Goal: Information Seeking & Learning: Learn about a topic

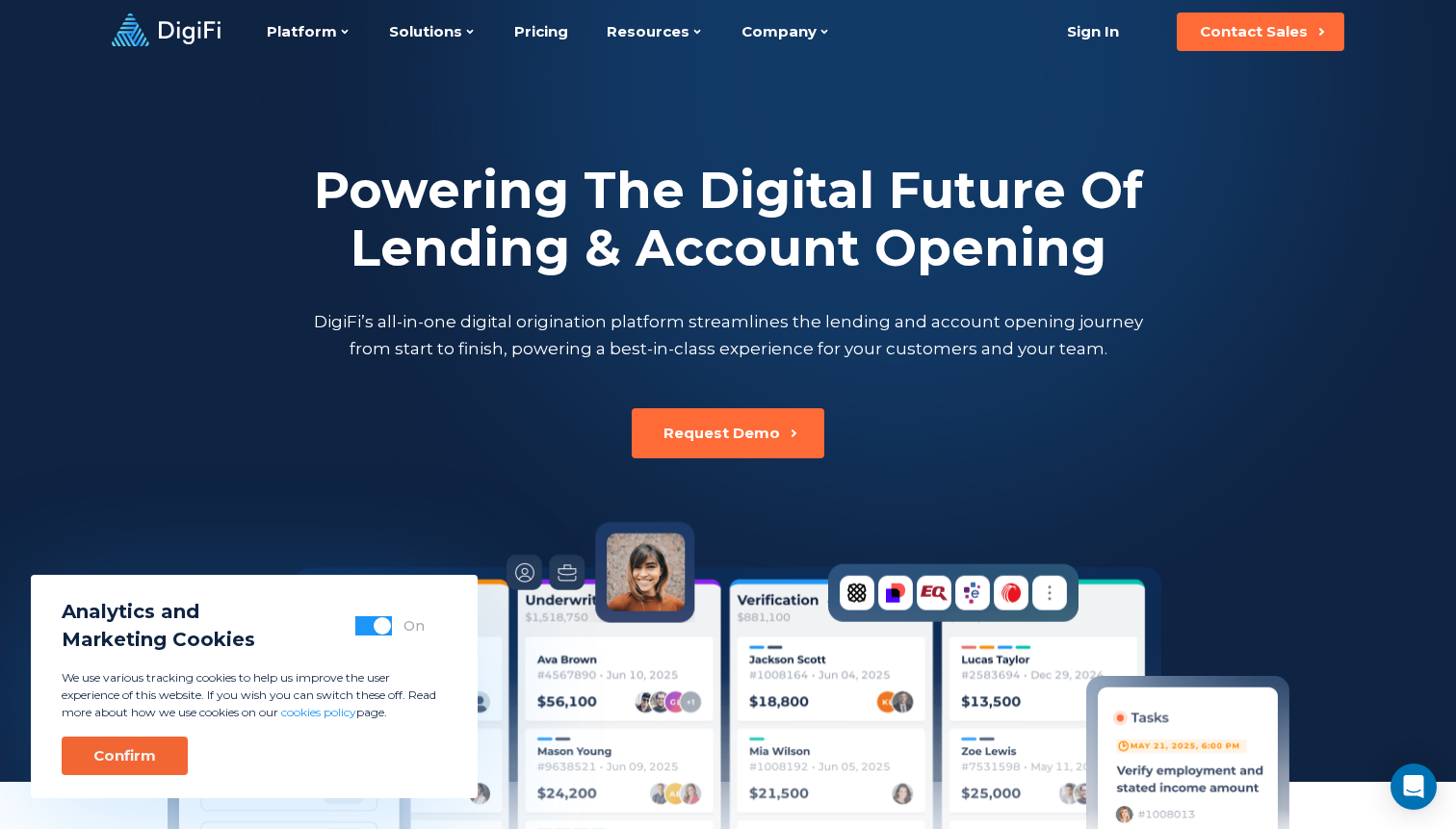
click at [138, 747] on div "Confirm" at bounding box center [124, 755] width 63 height 19
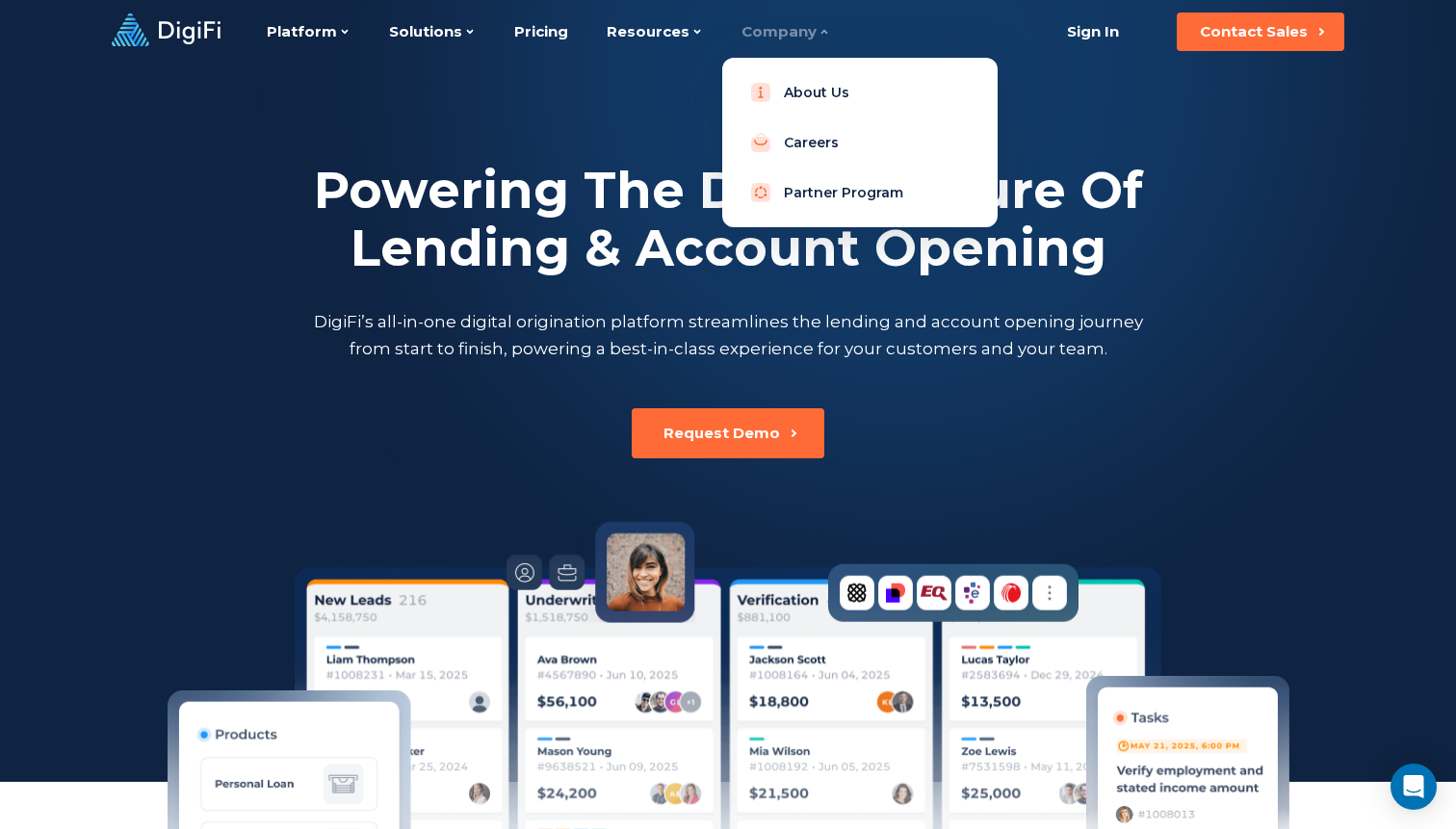
click at [752, 33] on div "Company" at bounding box center [785, 32] width 89 height 64
click at [790, 90] on link "About Us" at bounding box center [860, 93] width 245 height 39
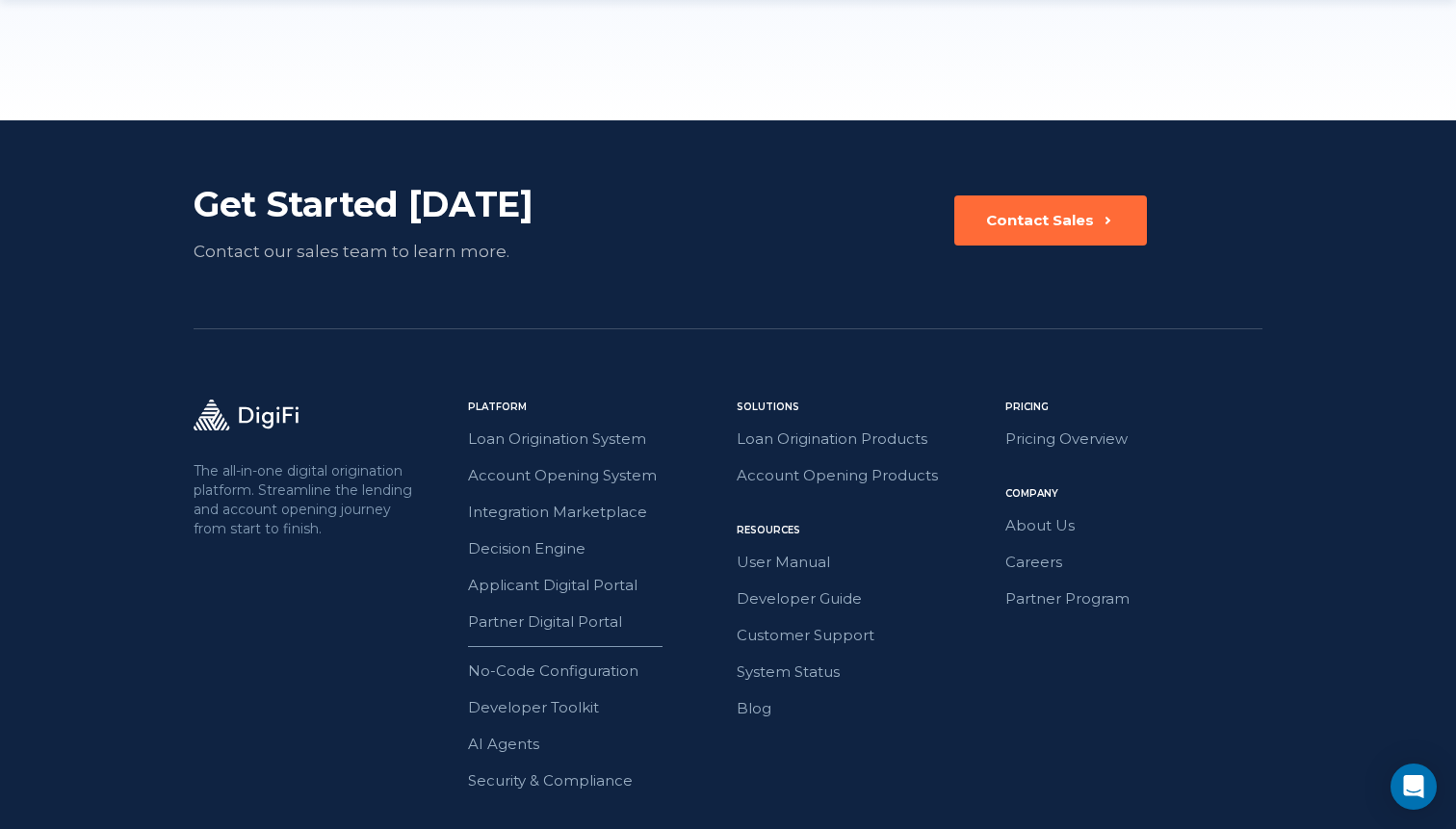
scroll to position [3053, 0]
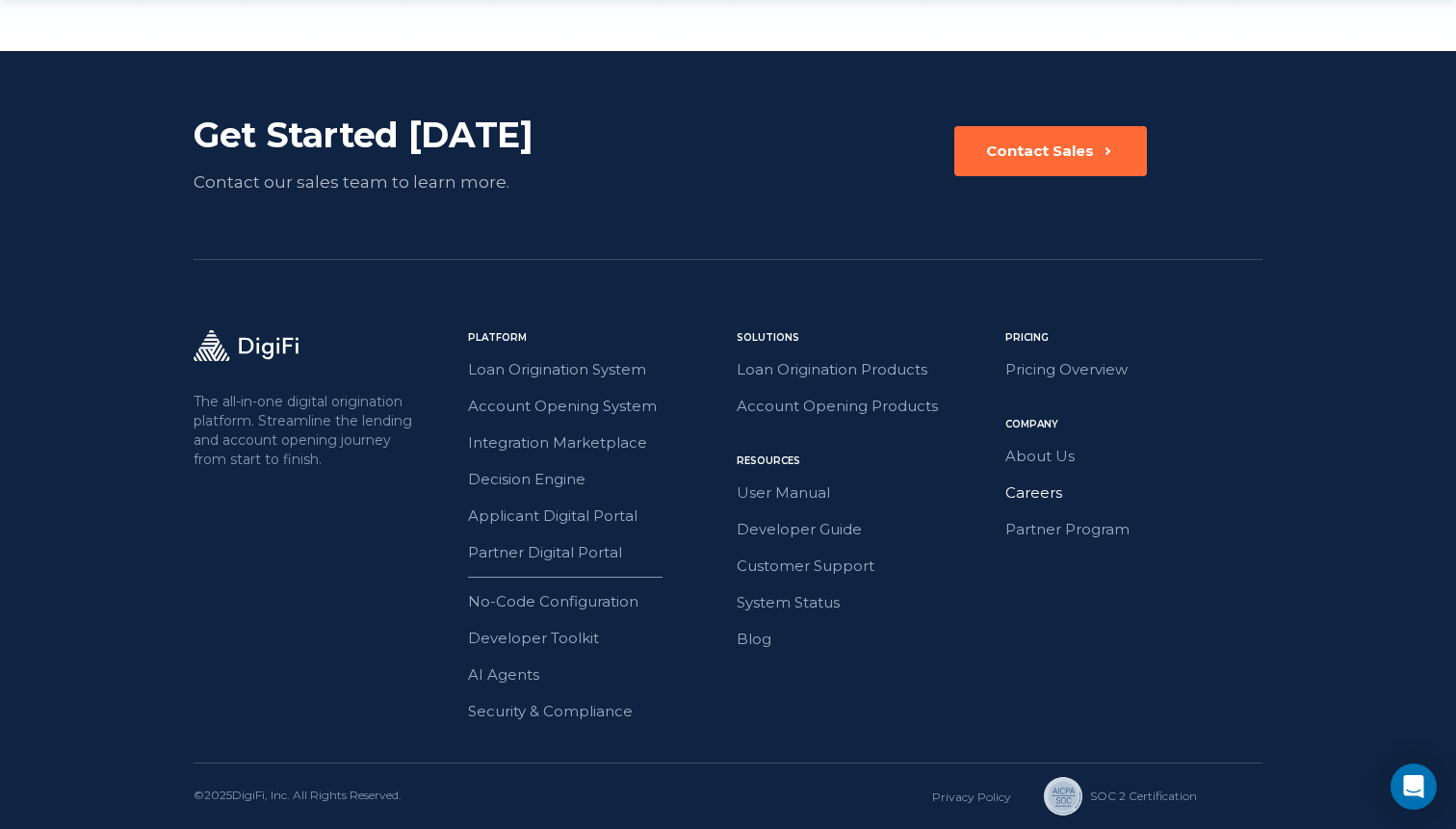
click at [1039, 490] on link "Careers" at bounding box center [1134, 493] width 257 height 25
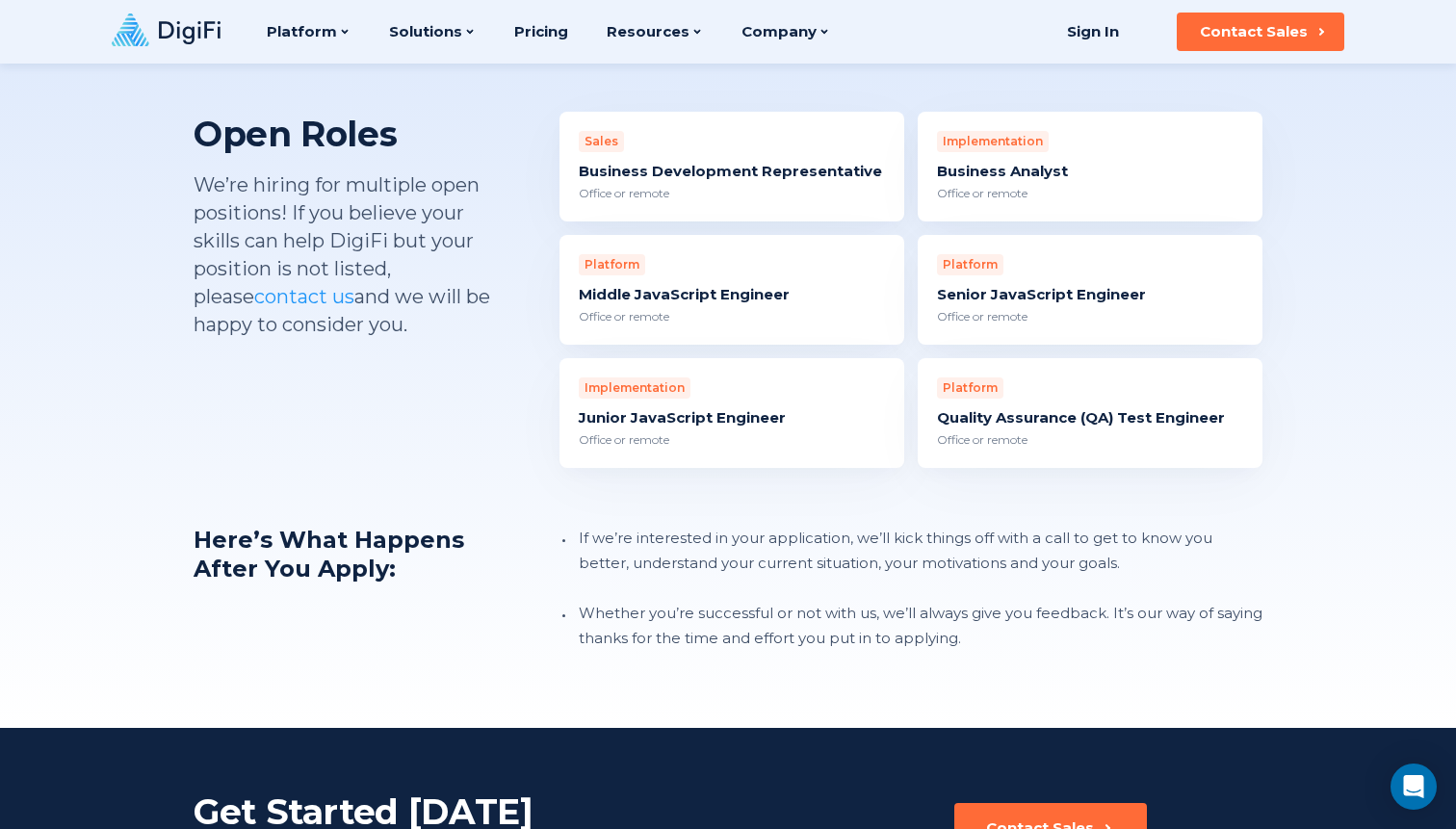
scroll to position [1761, 0]
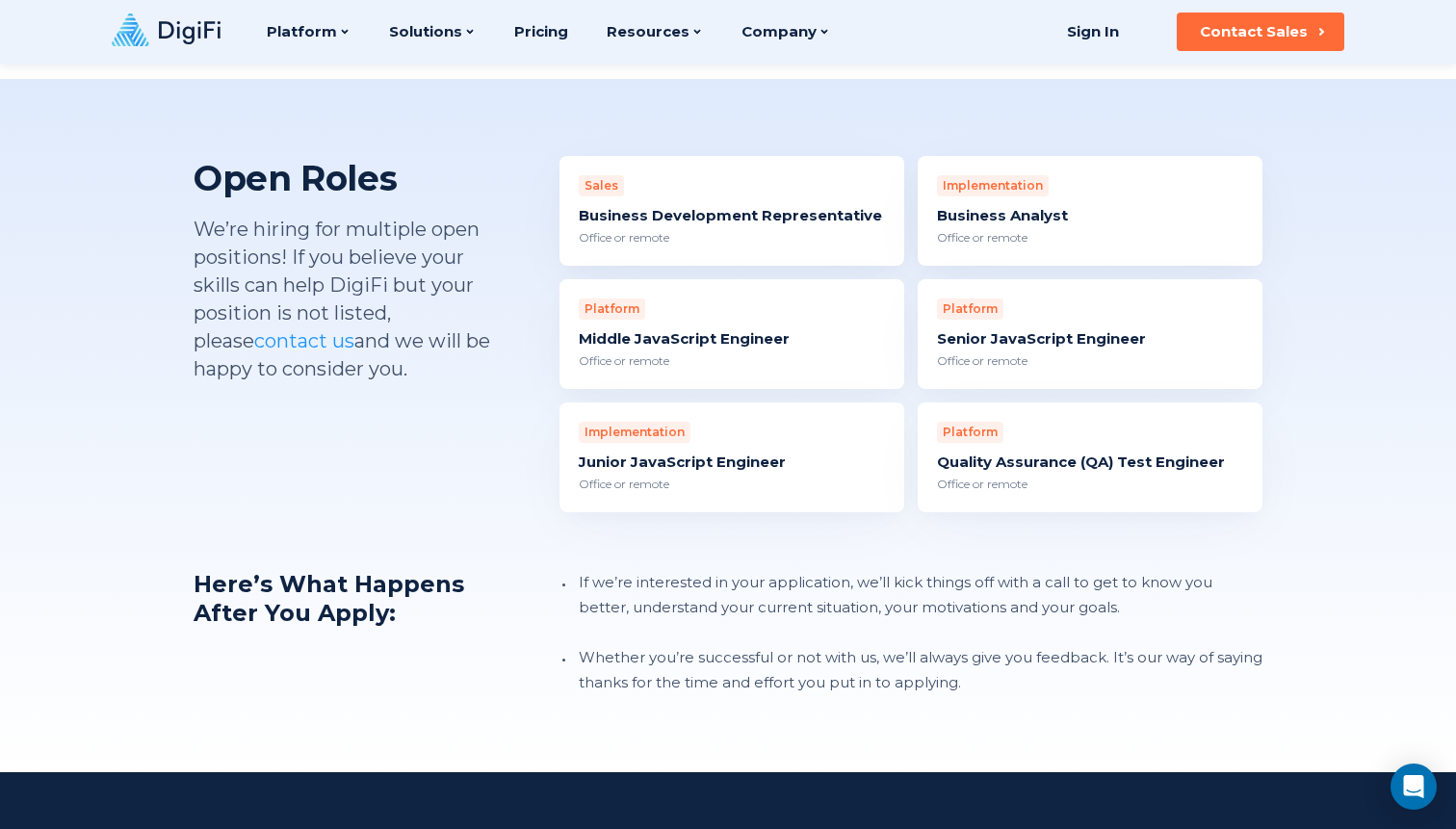
click at [676, 206] on div "Business Development Representative" at bounding box center [732, 215] width 307 height 19
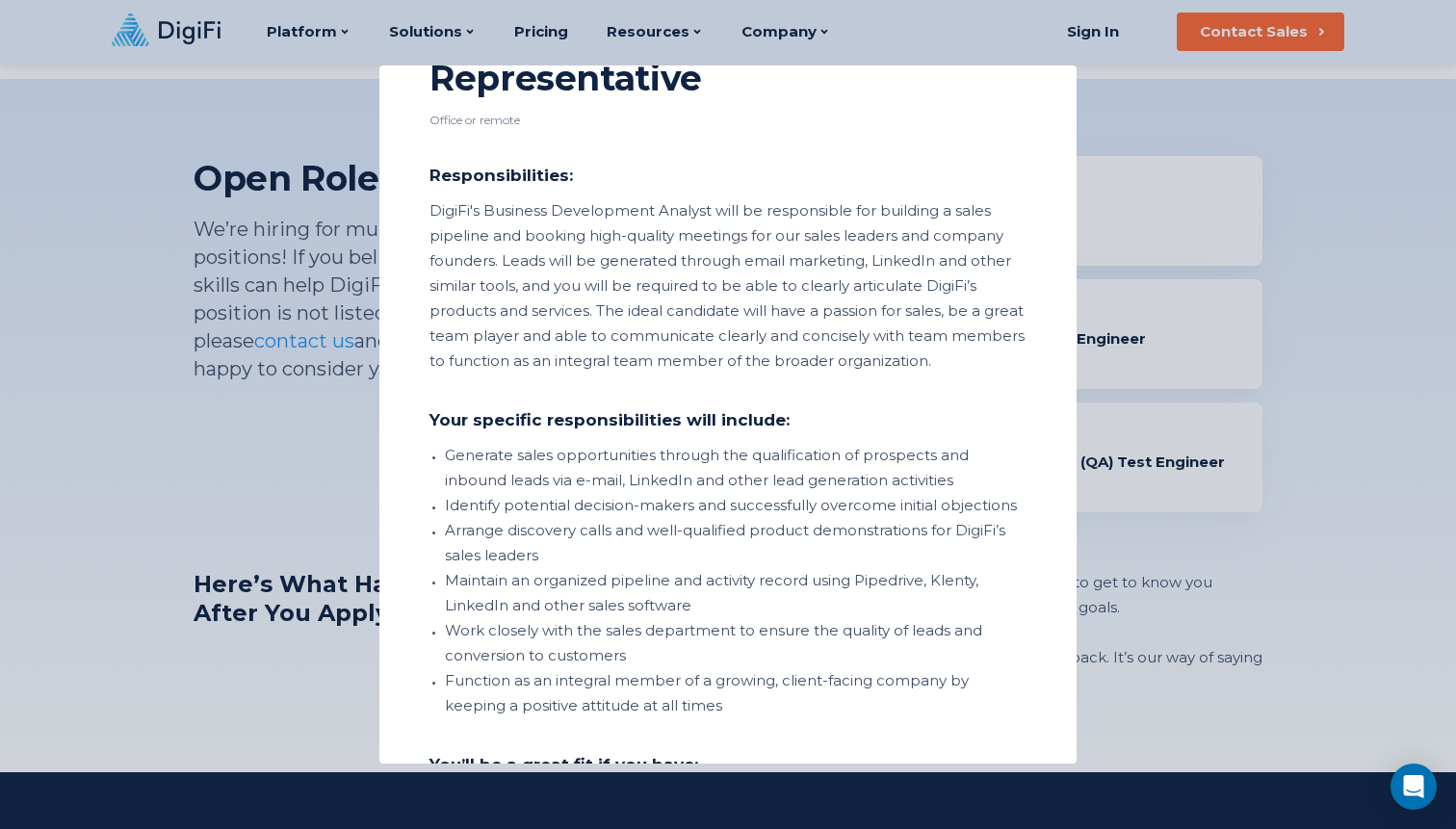
scroll to position [0, 0]
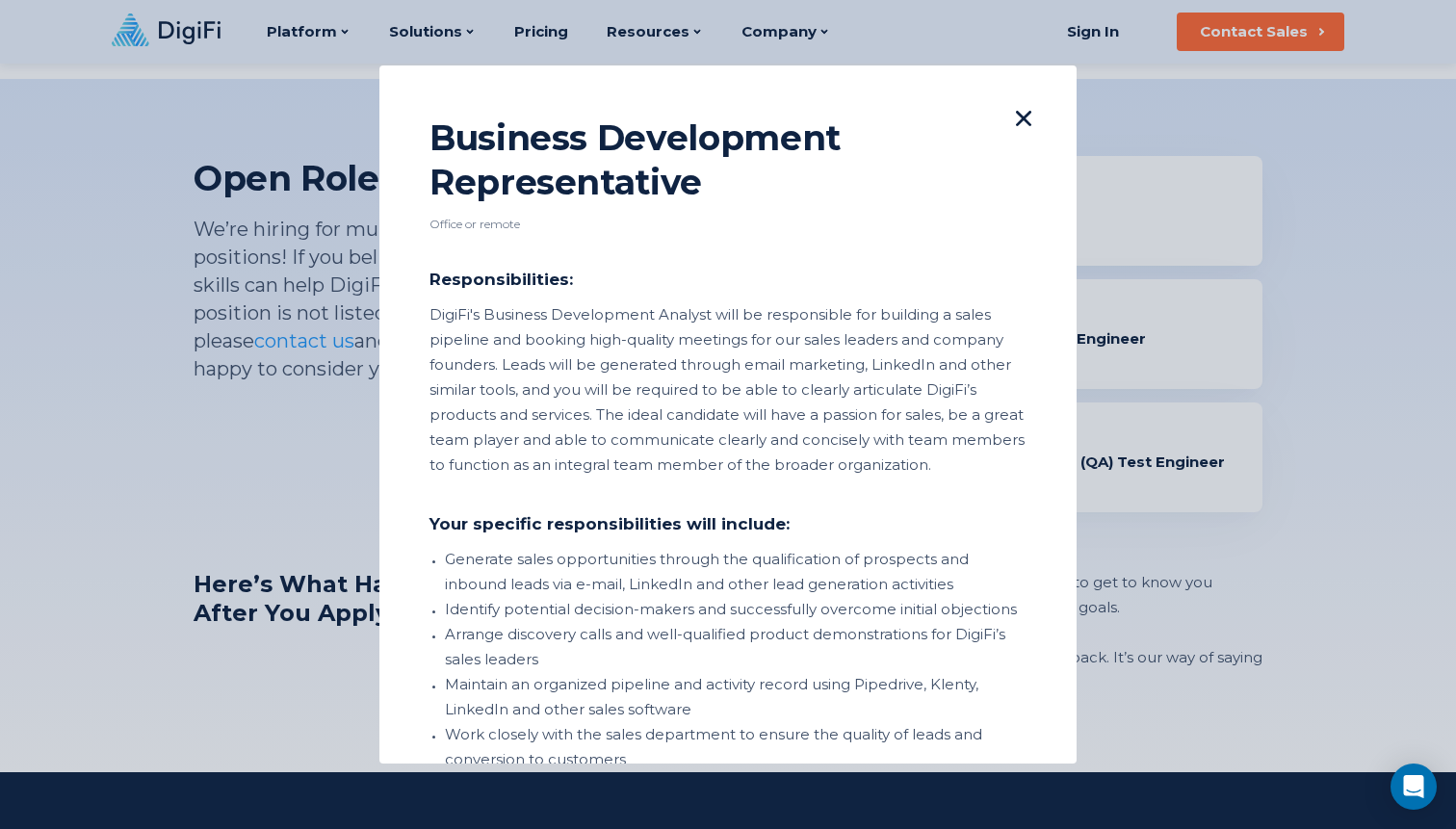
click at [1026, 120] on icon at bounding box center [1023, 117] width 15 height 15
